Goal: Find specific page/section: Find specific page/section

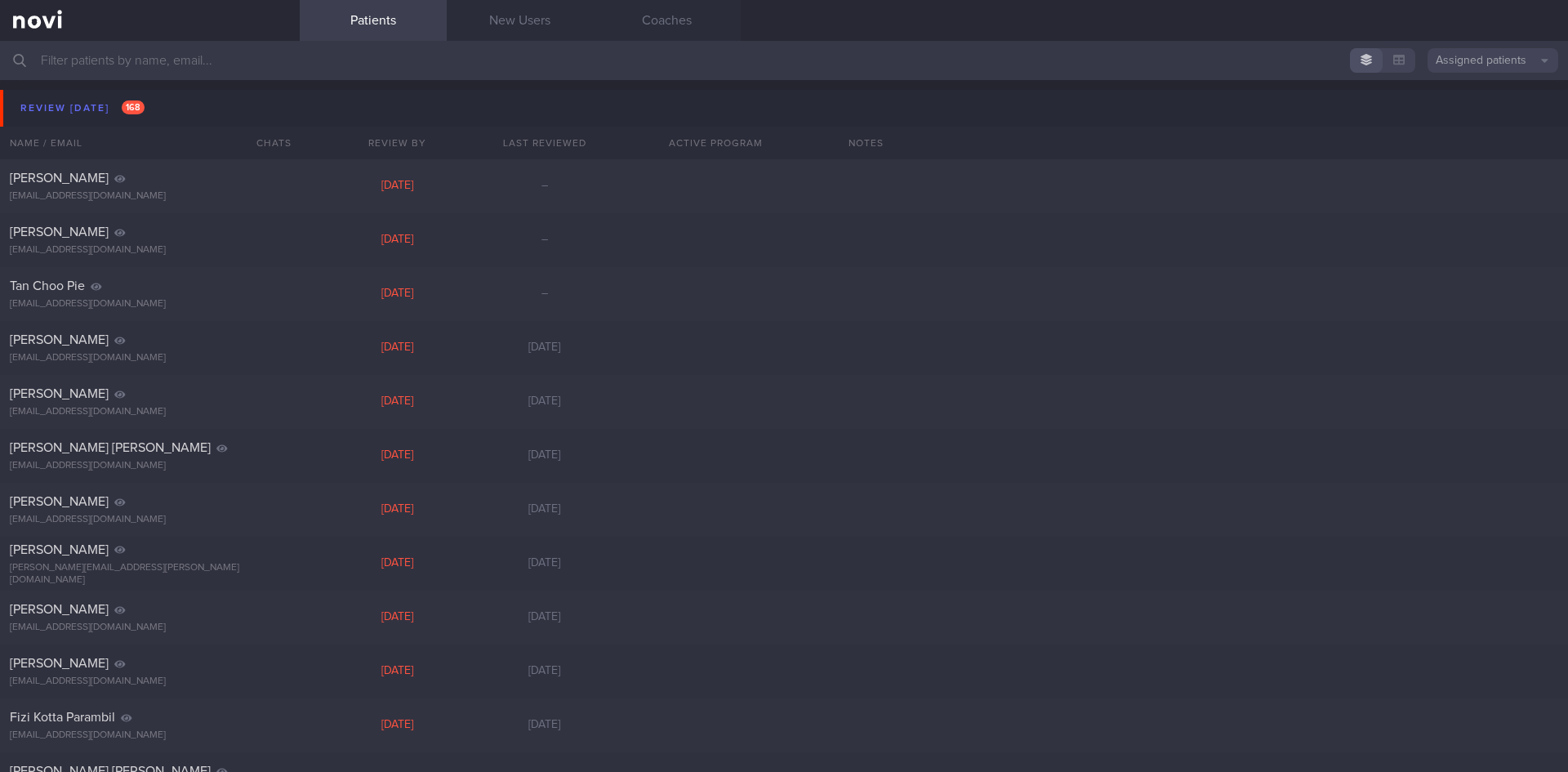
click at [878, 61] on input "text" at bounding box center [784, 60] width 1568 height 39
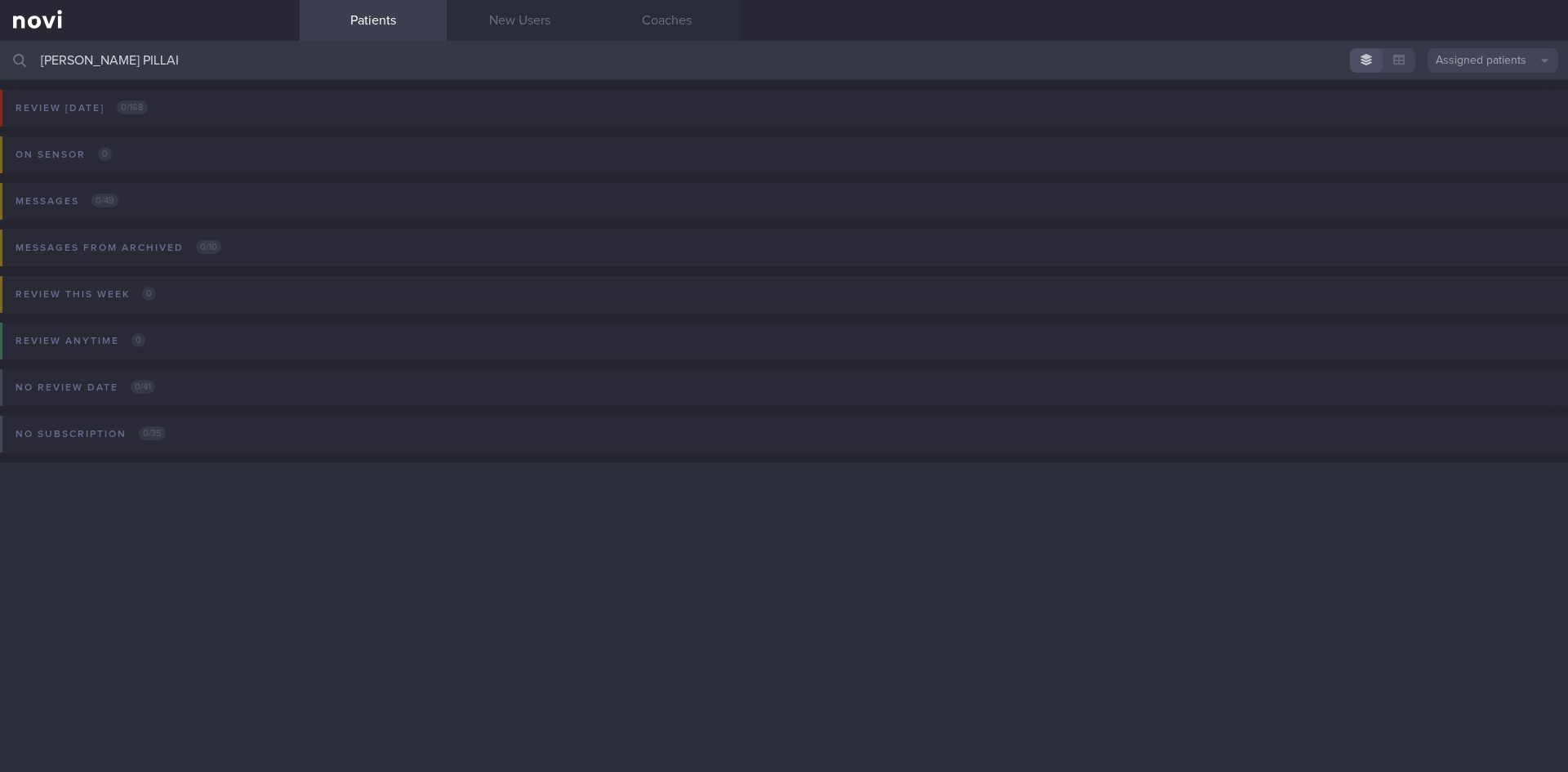
type input "[PERSON_NAME] PILLAI"
click at [1445, 61] on button "Assigned patients" at bounding box center [1493, 60] width 131 height 25
click at [1448, 107] on button "All active patients" at bounding box center [1493, 112] width 131 height 25
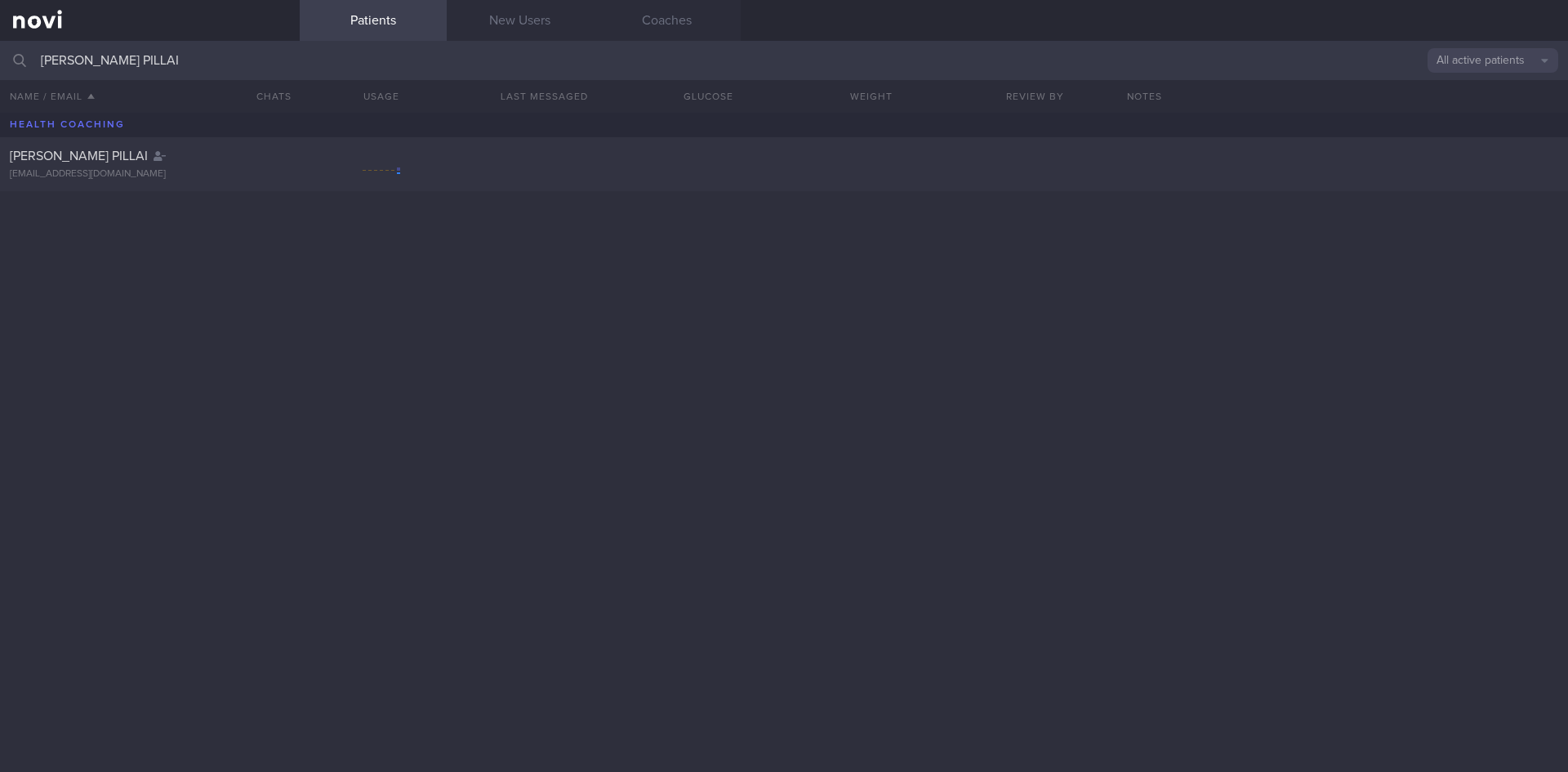
drag, startPoint x: 192, startPoint y: 187, endPoint x: 359, endPoint y: 208, distance: 168.3
click at [192, 187] on div "[PERSON_NAME] PILLAI [EMAIL_ADDRESS][DOMAIN_NAME]" at bounding box center [784, 164] width 1568 height 54
select select "8"
